Goal: Task Accomplishment & Management: Manage account settings

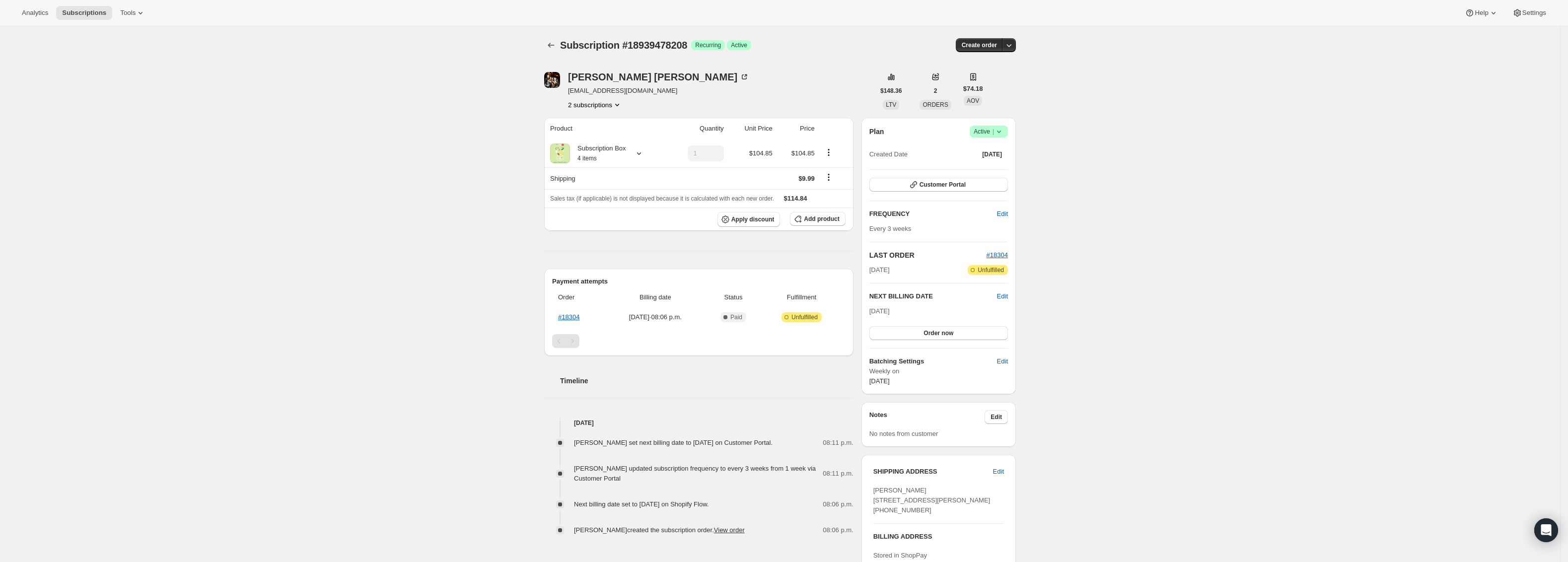
click at [622, 104] on icon "Product actions" at bounding box center [617, 104] width 10 height 10
click at [615, 125] on span "18734448832" at bounding box center [597, 123] width 69 height 10
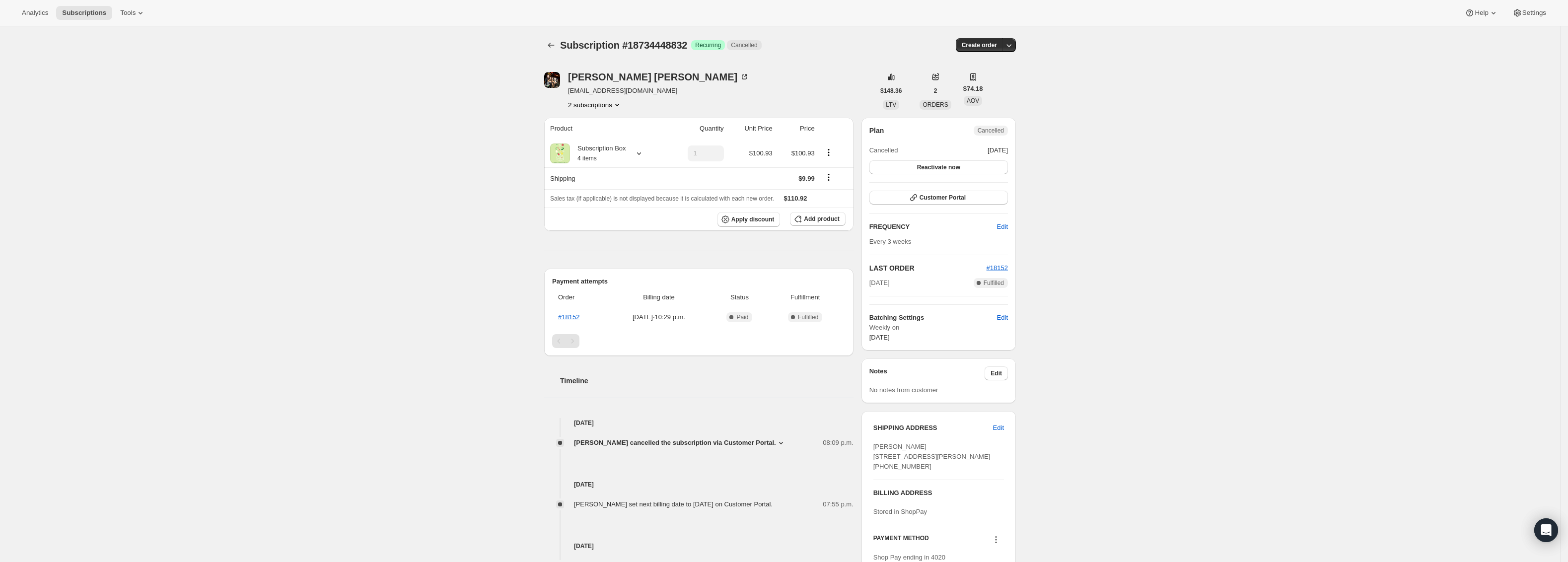
click at [622, 105] on icon "Product actions" at bounding box center [617, 104] width 10 height 10
click at [621, 138] on span "18939478208" at bounding box center [597, 141] width 69 height 10
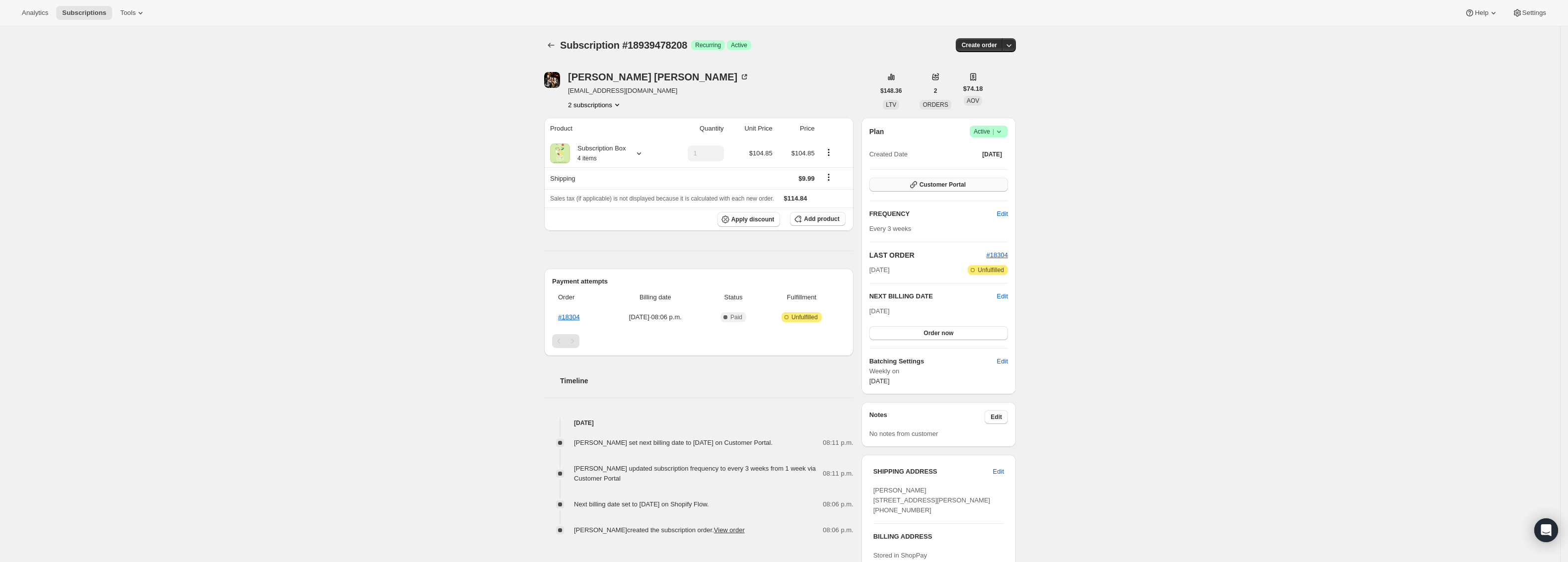
click at [981, 191] on button "Customer Portal" at bounding box center [938, 184] width 138 height 14
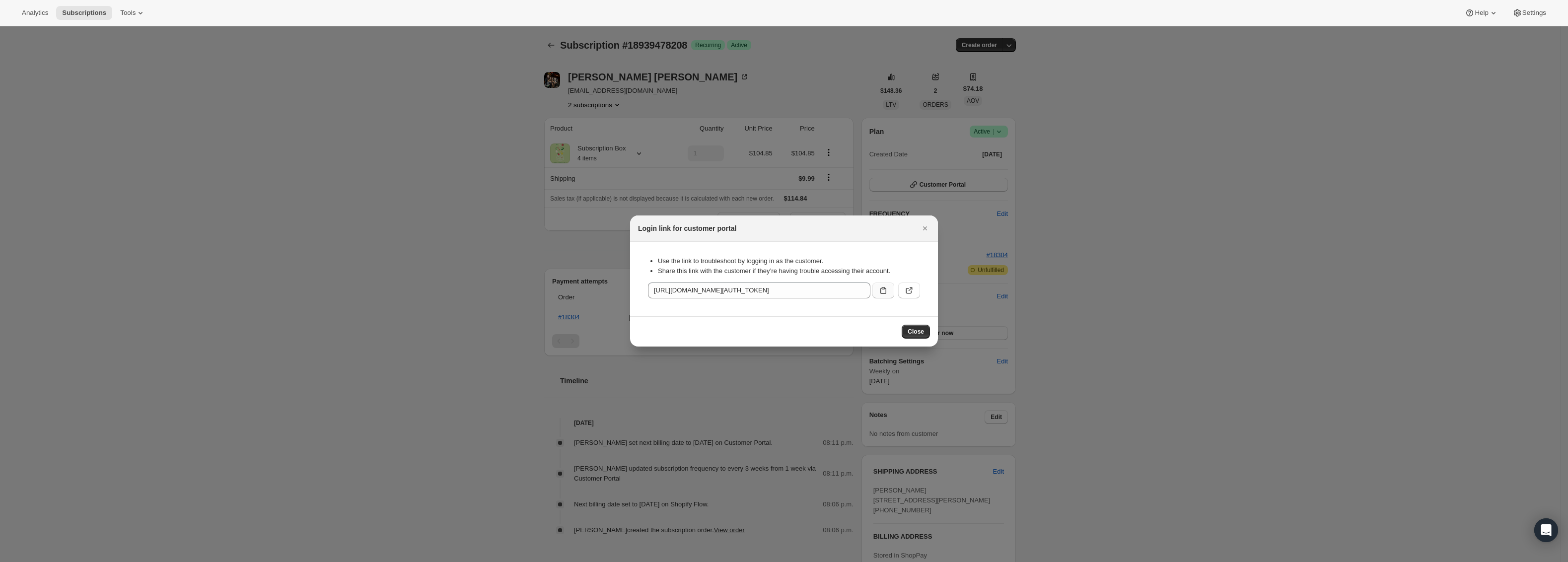
click at [880, 287] on icon ":r7d:" at bounding box center [884, 291] width 10 height 10
drag, startPoint x: 882, startPoint y: 291, endPoint x: 880, endPoint y: 300, distance: 9.2
click at [880, 294] on icon ":r7d:" at bounding box center [884, 291] width 10 height 10
